Goal: Find specific page/section: Find specific page/section

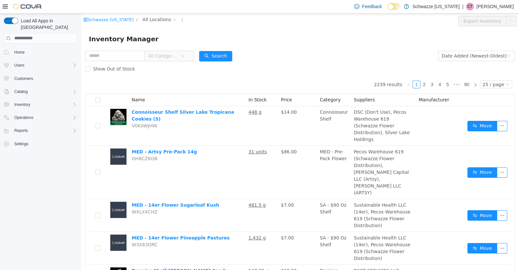
click at [103, 56] on input "text" at bounding box center [114, 55] width 59 height 10
type input "**********"
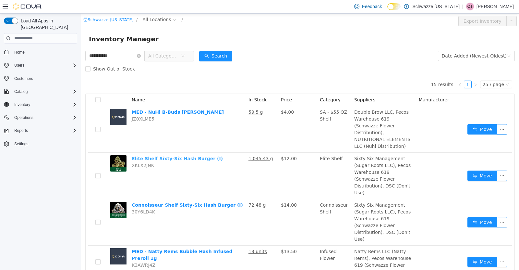
click at [168, 156] on link "Elite Shelf Sixty-Six Hash Burger (I)" at bounding box center [177, 158] width 91 height 5
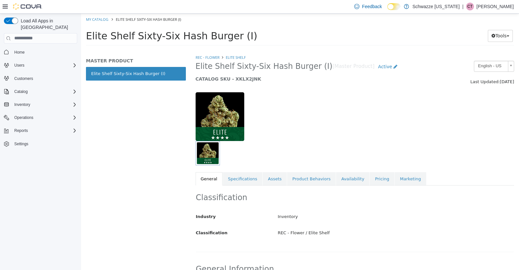
click at [343, 180] on link "Availability" at bounding box center [352, 179] width 33 height 14
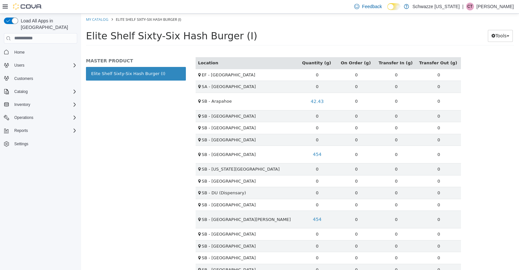
scroll to position [186, 0]
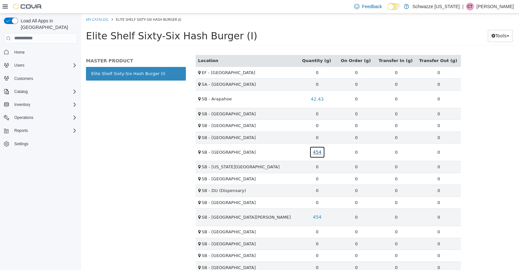
click at [318, 151] on link "454" at bounding box center [318, 152] width 16 height 12
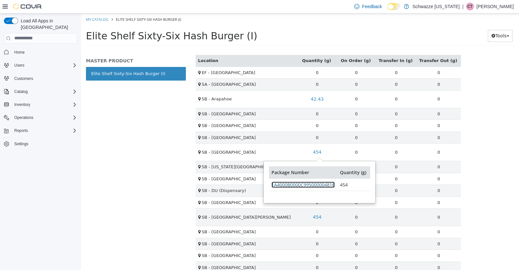
click at [310, 186] on link "1A4000B0000C995000004816" at bounding box center [303, 184] width 63 height 6
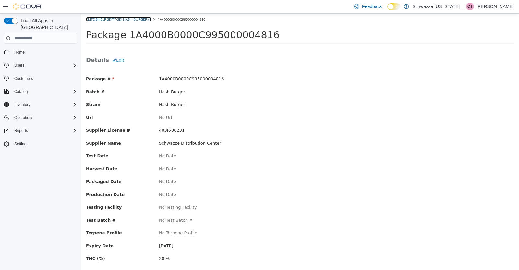
click at [134, 18] on link "Elite Shelf Sixty-Six Hash Burger (I)" at bounding box center [118, 19] width 65 height 5
